Goal: Find specific page/section: Find specific page/section

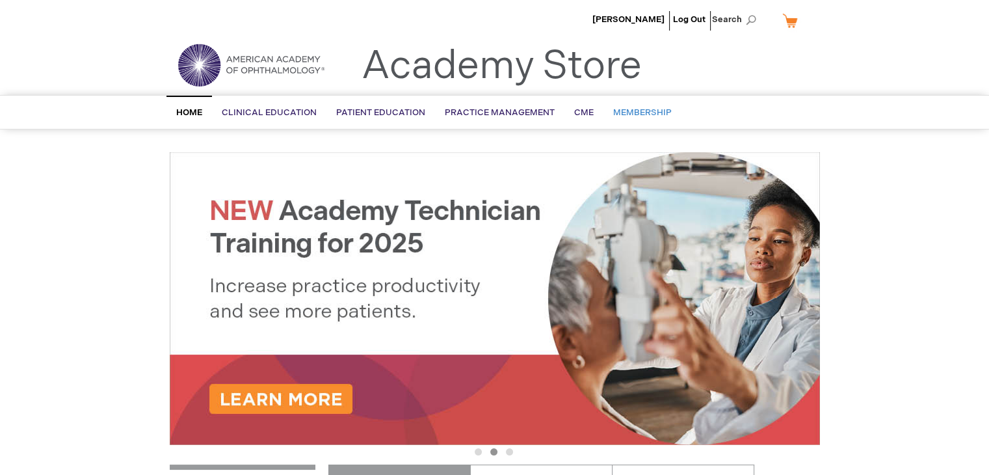
click at [613, 114] on span "Membership" at bounding box center [642, 112] width 59 height 10
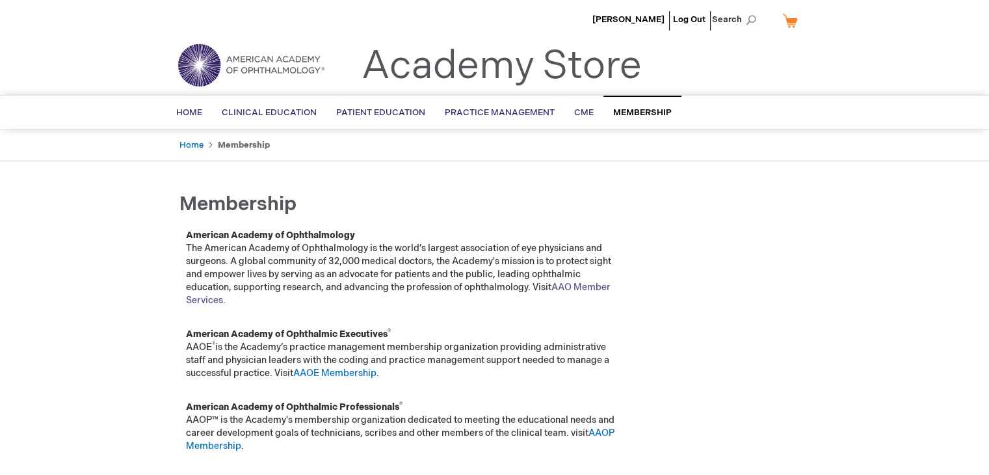
click at [600, 287] on link "AAO Member Services" at bounding box center [398, 294] width 425 height 24
click at [650, 103] on link "Membership" at bounding box center [642, 112] width 78 height 33
click at [573, 290] on link "AAO Member Services" at bounding box center [398, 294] width 425 height 24
